Goal: Information Seeking & Learning: Learn about a topic

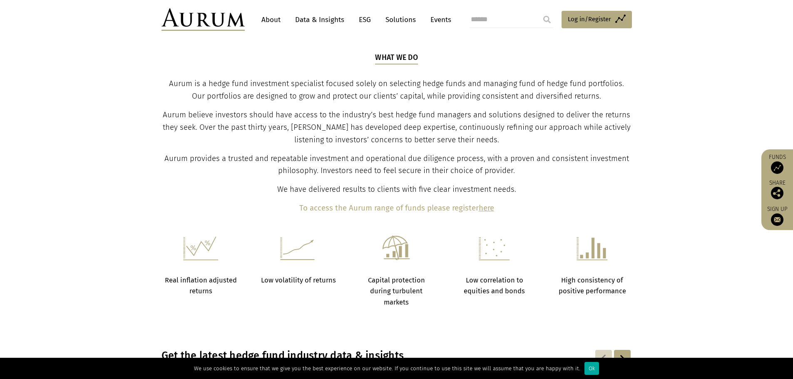
scroll to position [286, 0]
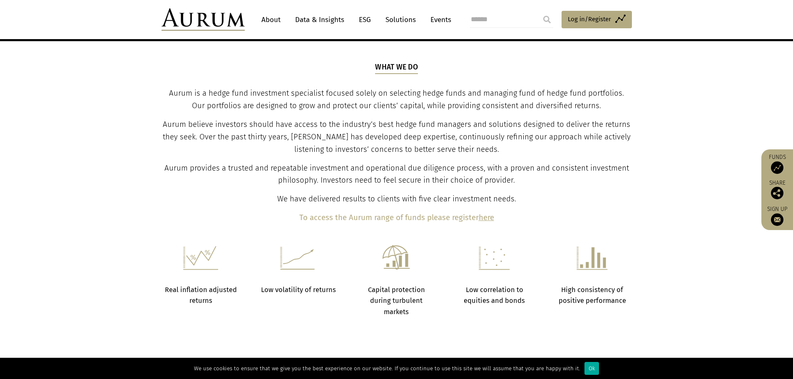
click at [403, 15] on link "Solutions" at bounding box center [400, 19] width 39 height 15
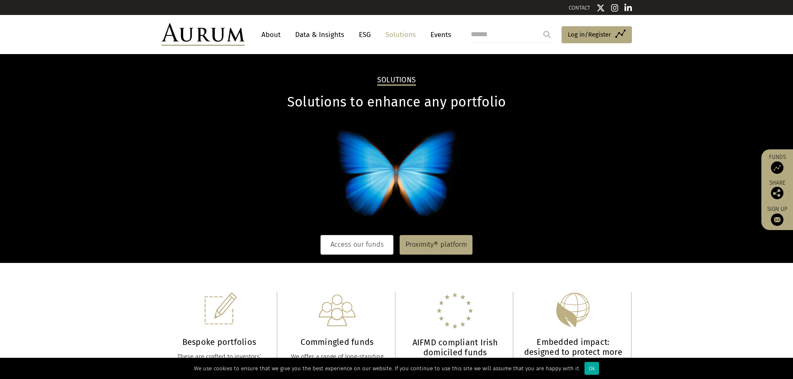
click at [343, 249] on link "Access our funds" at bounding box center [357, 244] width 73 height 19
click at [314, 37] on link "Data & Insights" at bounding box center [319, 34] width 57 height 15
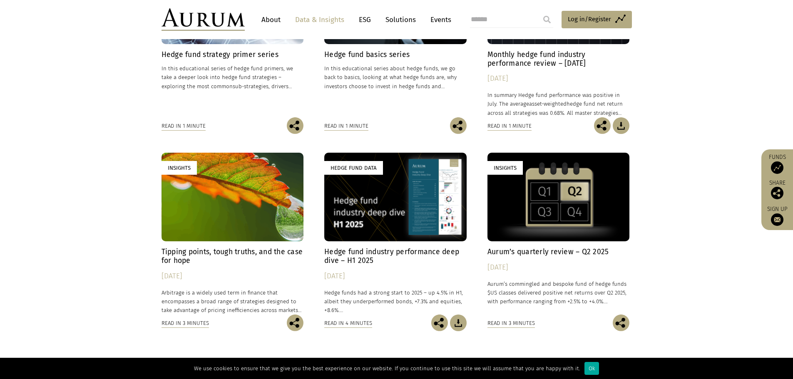
scroll to position [375, 0]
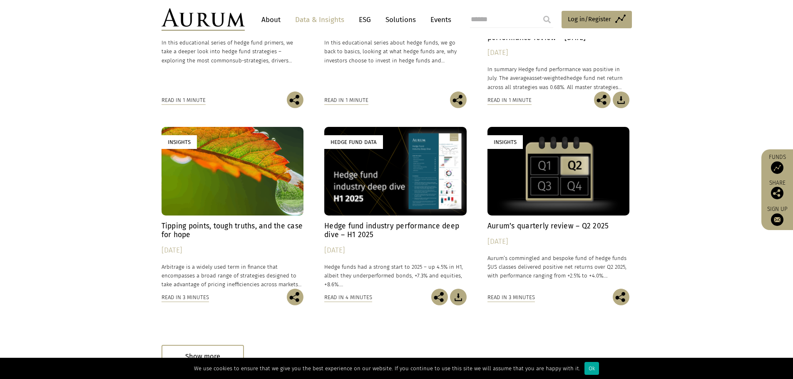
click at [358, 228] on h4 "Hedge fund industry performance deep dive – H1 2025" at bounding box center [395, 230] width 142 height 17
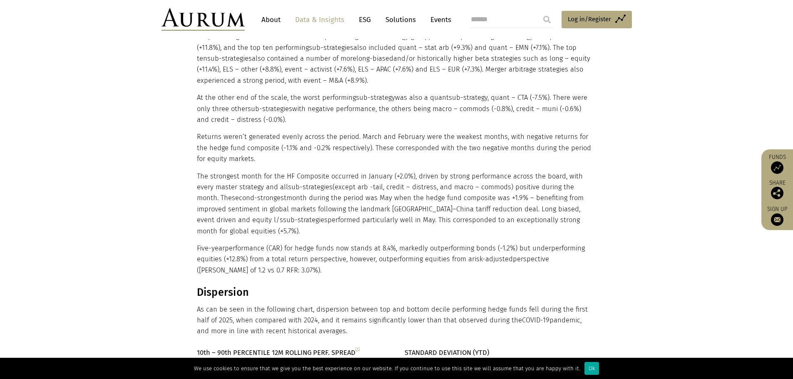
scroll to position [958, 0]
